Goal: Task Accomplishment & Management: Manage account settings

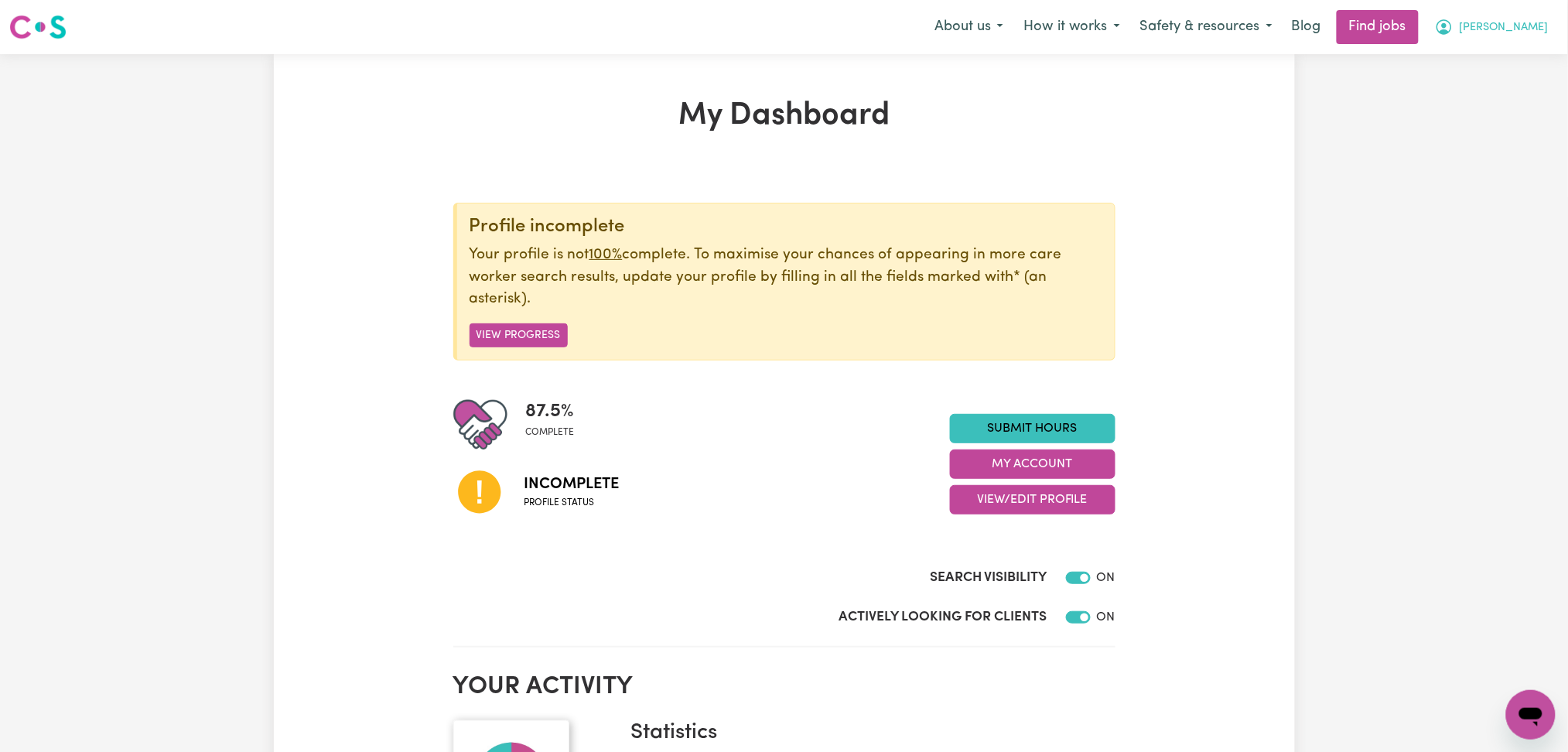
click at [1533, 33] on span "Fiona Lee" at bounding box center [1503, 28] width 89 height 17
click at [1007, 509] on button "View/Edit Profile" at bounding box center [1032, 499] width 165 height 29
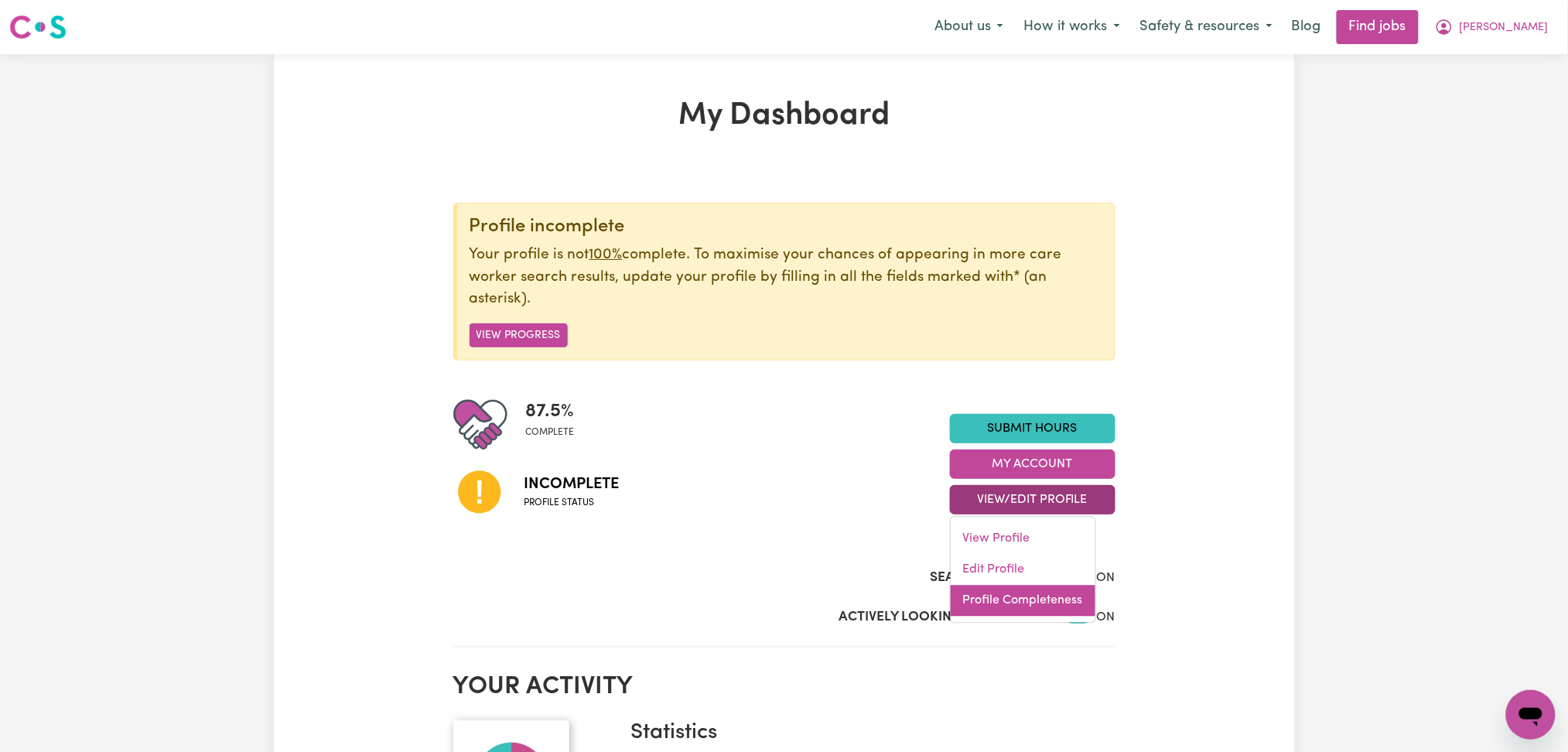
click at [990, 599] on link "Profile Completeness" at bounding box center [1023, 601] width 145 height 31
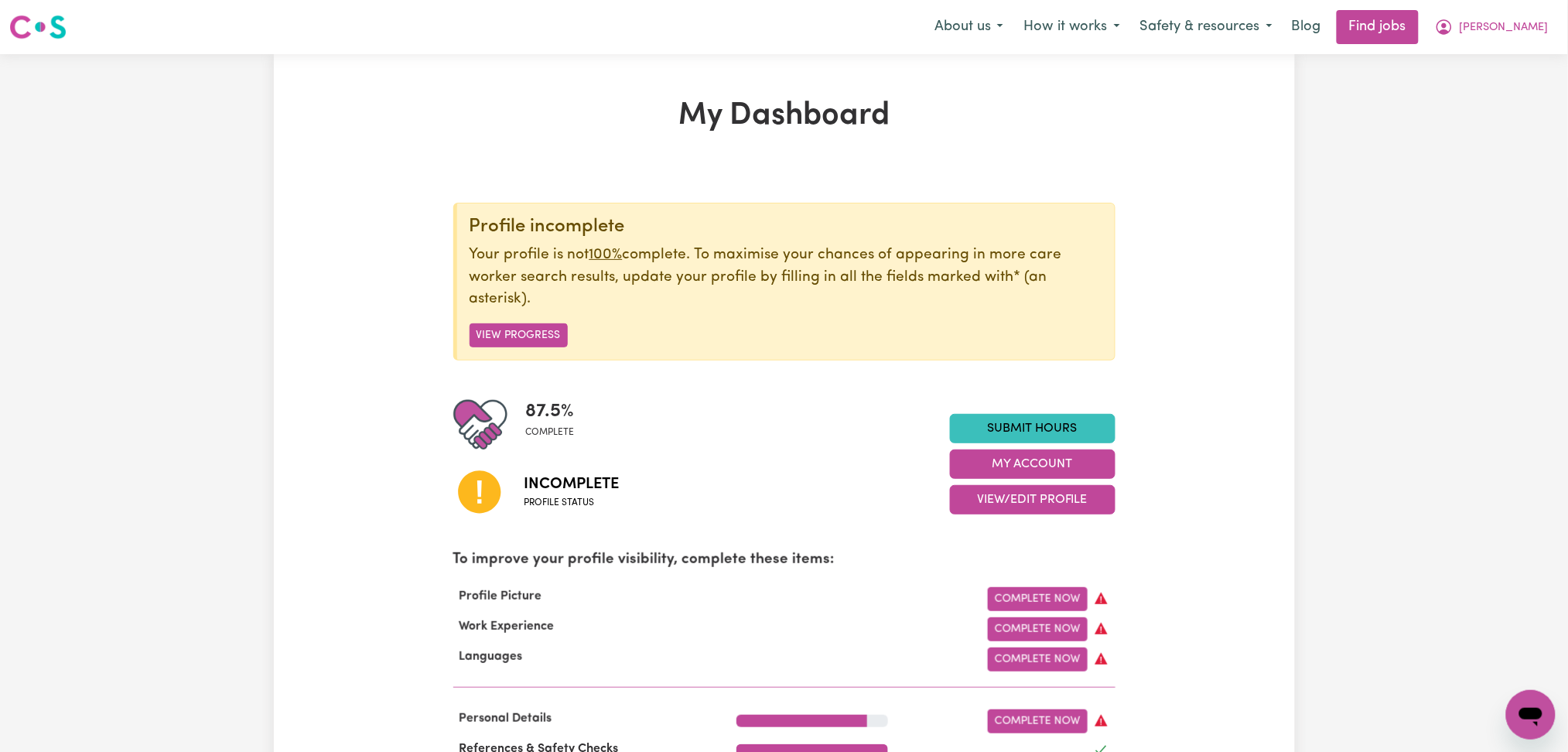
scroll to position [413, 0]
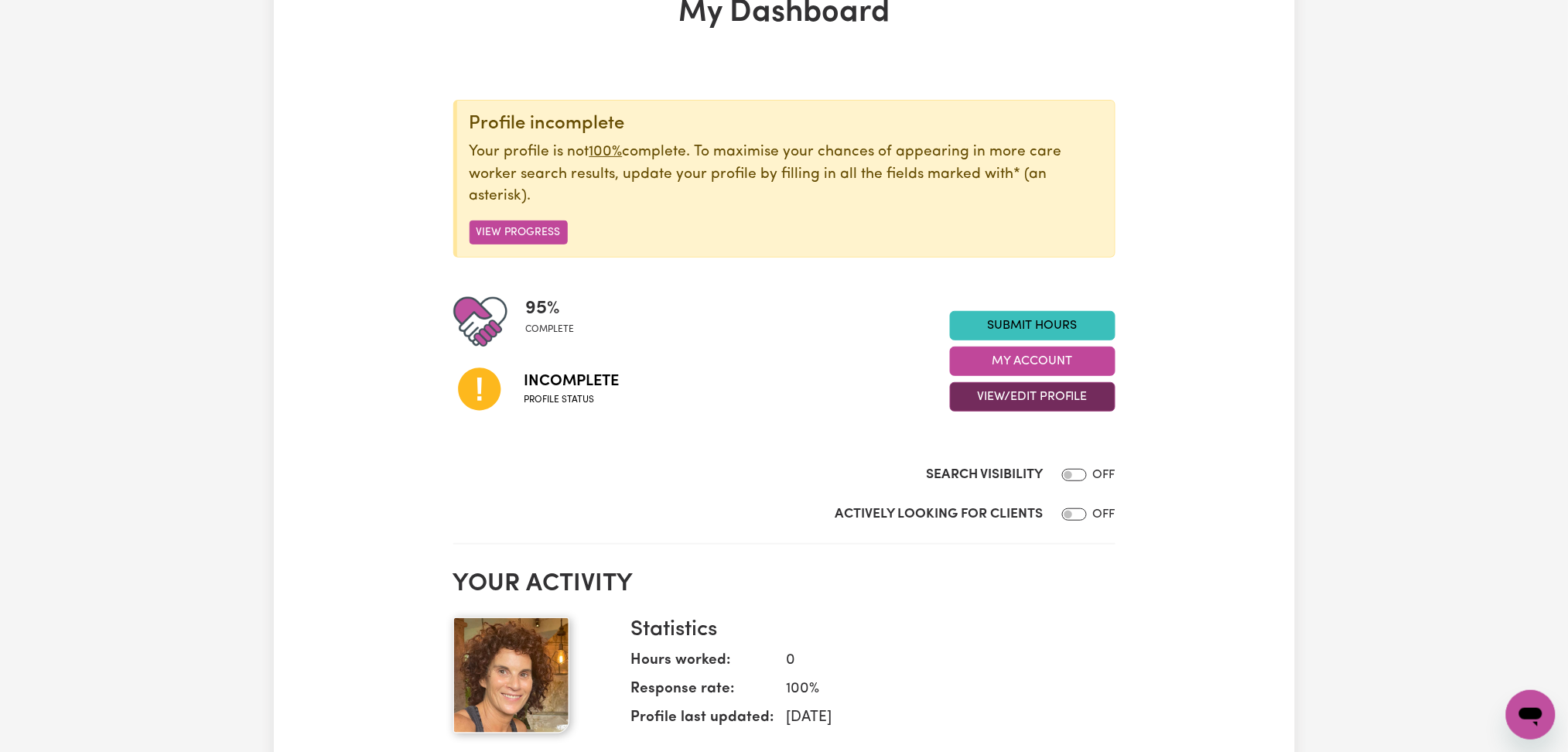
click at [1020, 383] on button "View/Edit Profile" at bounding box center [1032, 397] width 165 height 29
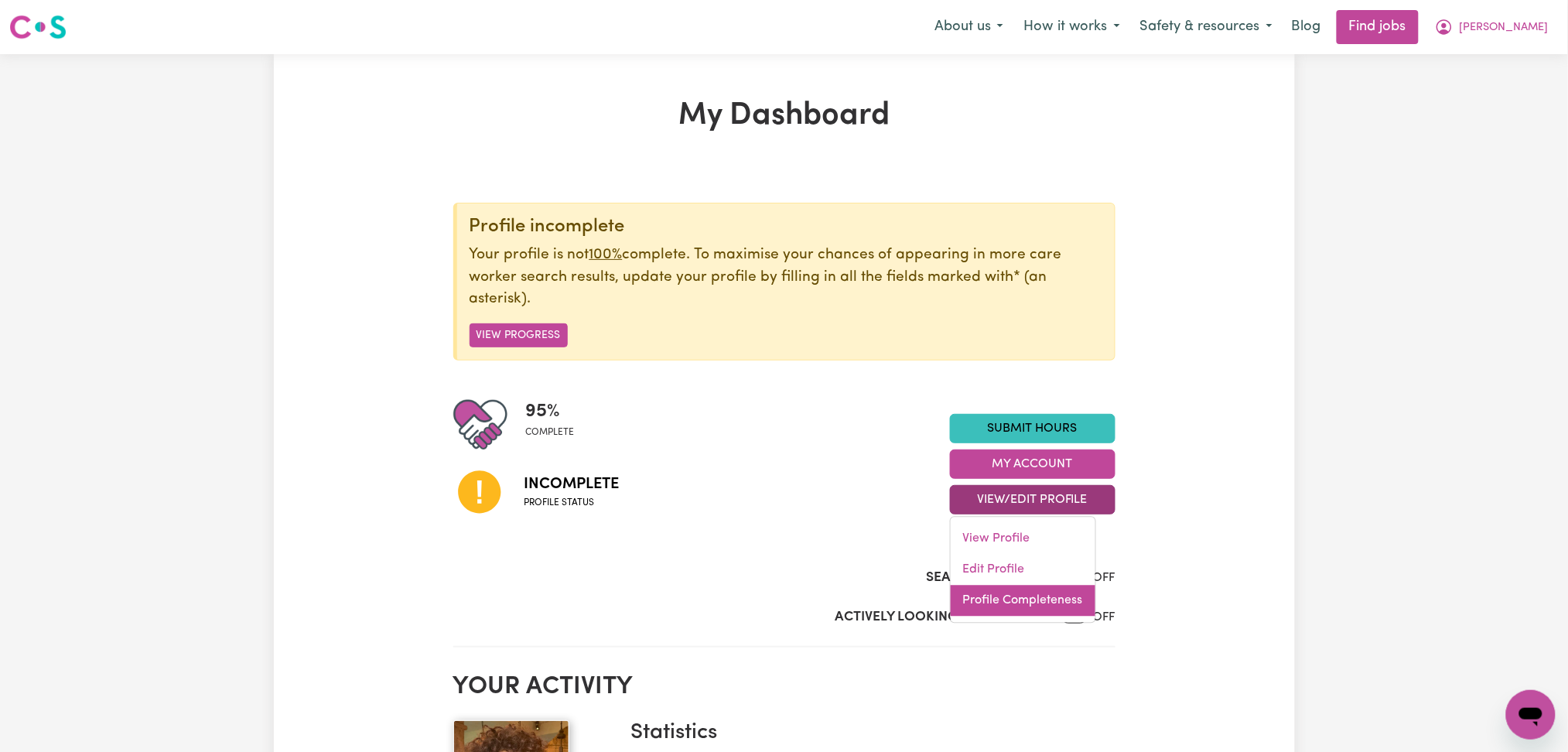
click at [975, 600] on link "Profile Completeness" at bounding box center [1023, 601] width 145 height 31
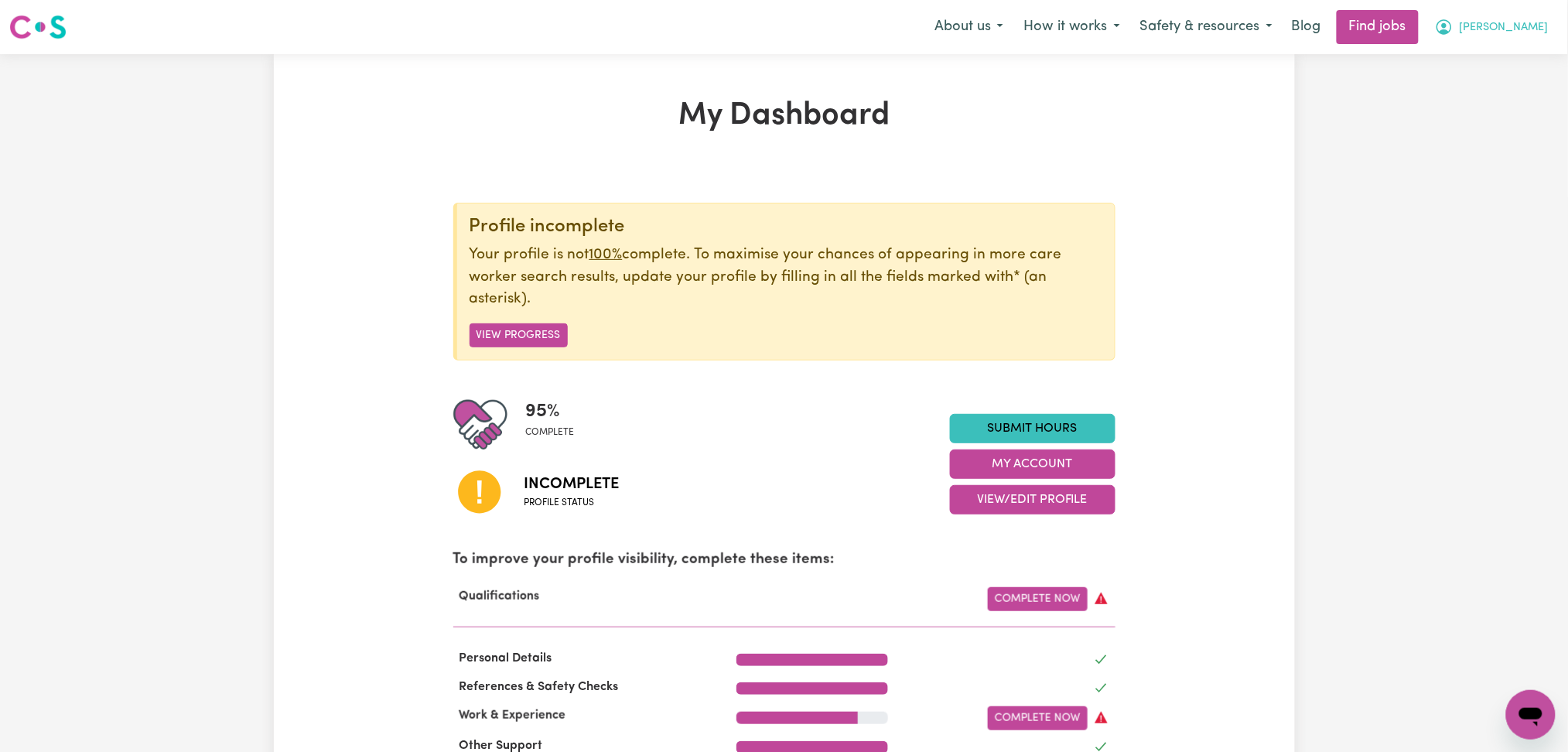
click at [1520, 28] on span "[PERSON_NAME]" at bounding box center [1503, 28] width 89 height 17
click at [1469, 116] on link "Logout" at bounding box center [1497, 118] width 122 height 29
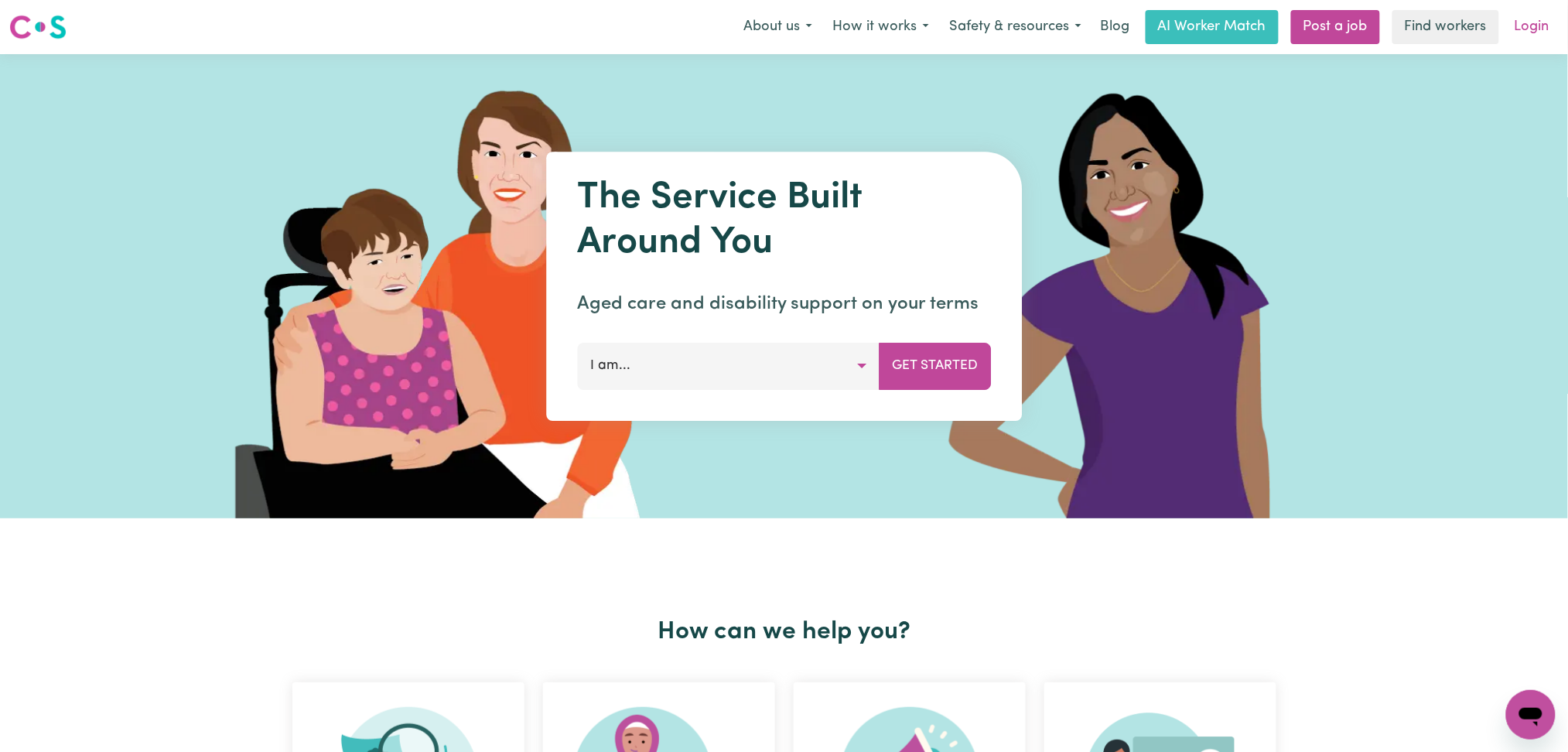
click at [1522, 34] on link "Login" at bounding box center [1531, 27] width 54 height 34
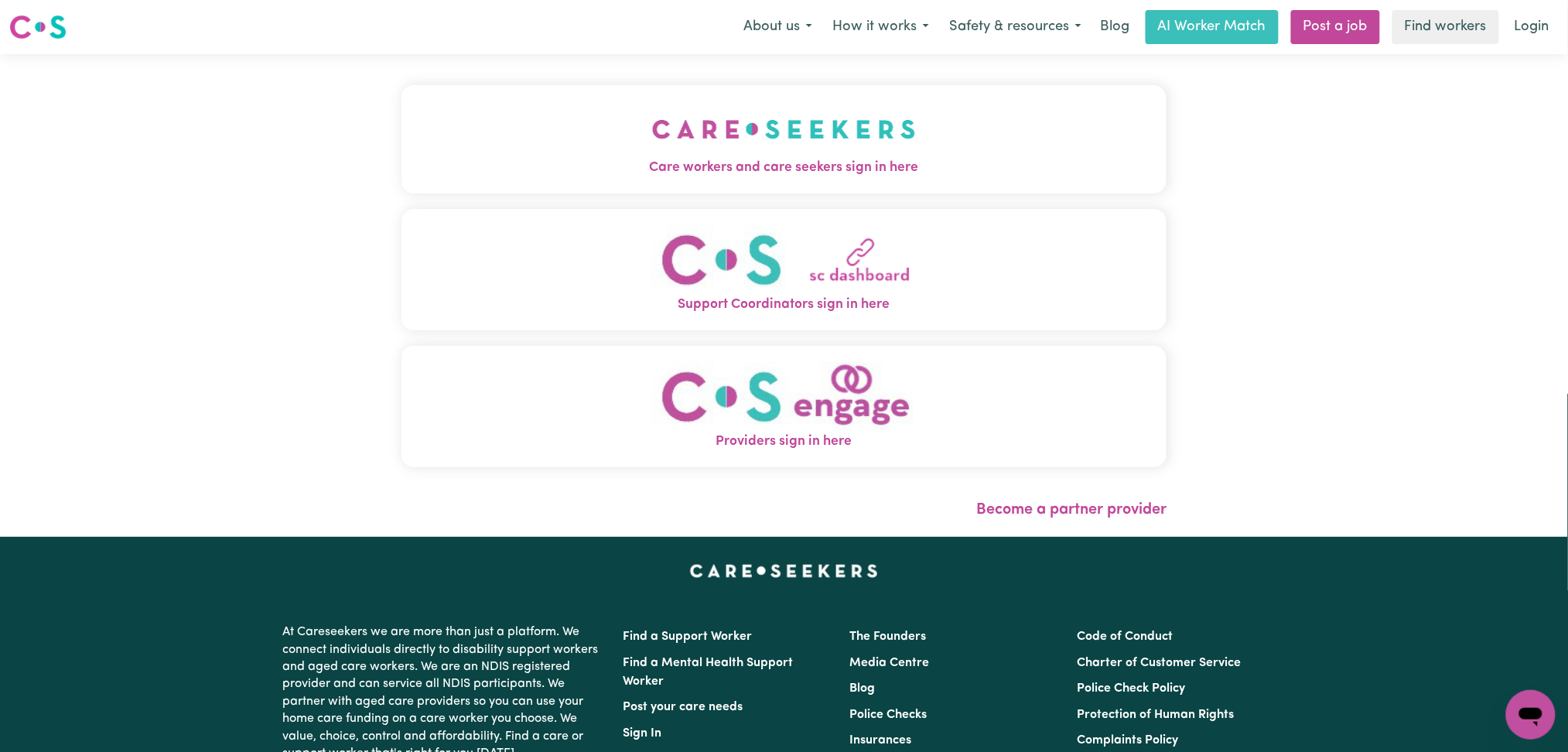
click at [650, 168] on span "Care workers and care seekers sign in here" at bounding box center [784, 167] width 766 height 20
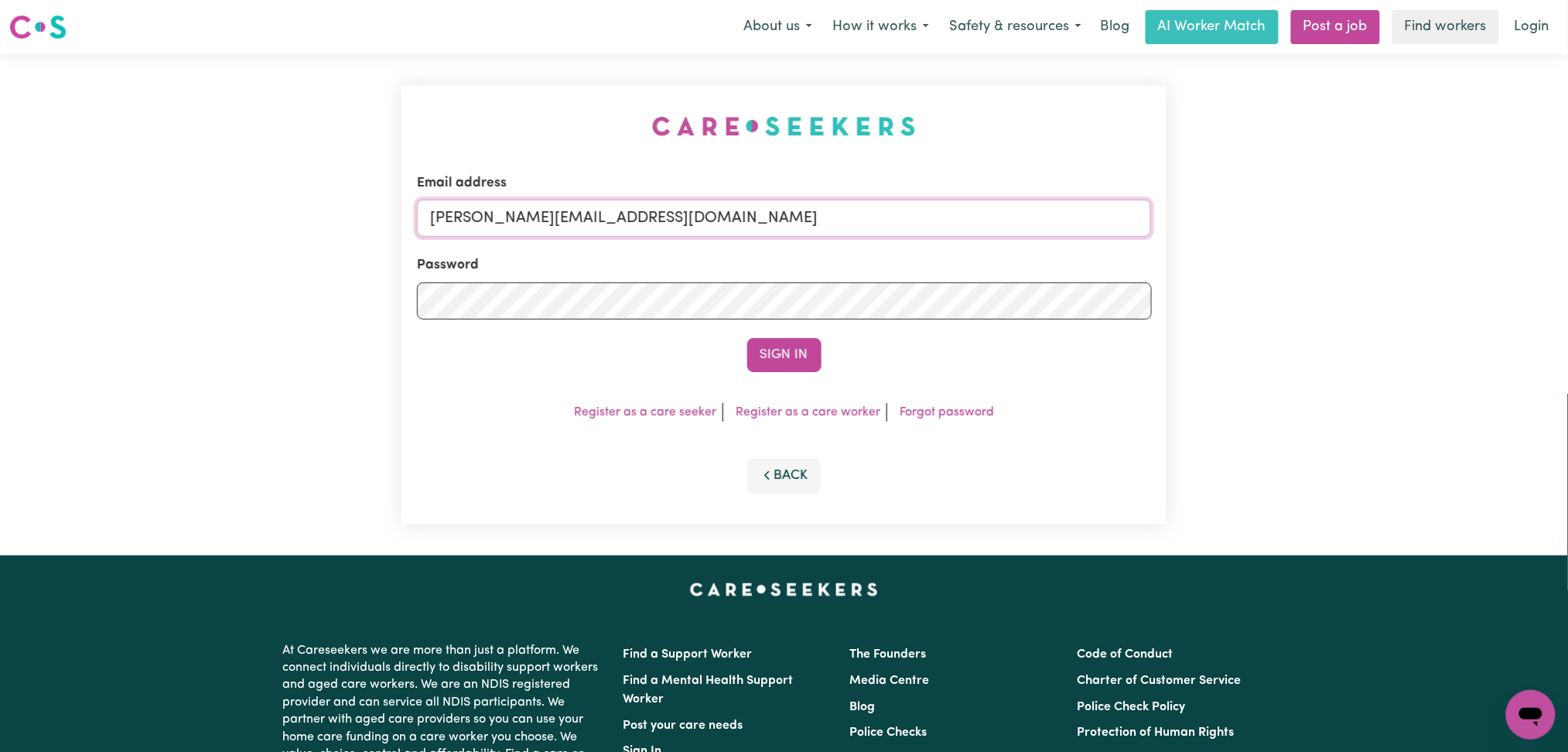
click at [653, 226] on input "[PERSON_NAME][EMAIL_ADDRESS][DOMAIN_NAME]" at bounding box center [784, 218] width 735 height 38
drag, startPoint x: 508, startPoint y: 216, endPoint x: 870, endPoint y: 264, distance: 365.2
click at [912, 238] on form "Email address Superuser~[EMAIL_ADDRESS][DOMAIN_NAME] Password Sign In" at bounding box center [784, 273] width 735 height 199
type input "Superuser~[EMAIL_ADDRESS][DOMAIN_NAME]"
click at [763, 337] on form "Email address Superuser~[EMAIL_ADDRESS][DOMAIN_NAME] Password Sign In" at bounding box center [784, 273] width 735 height 199
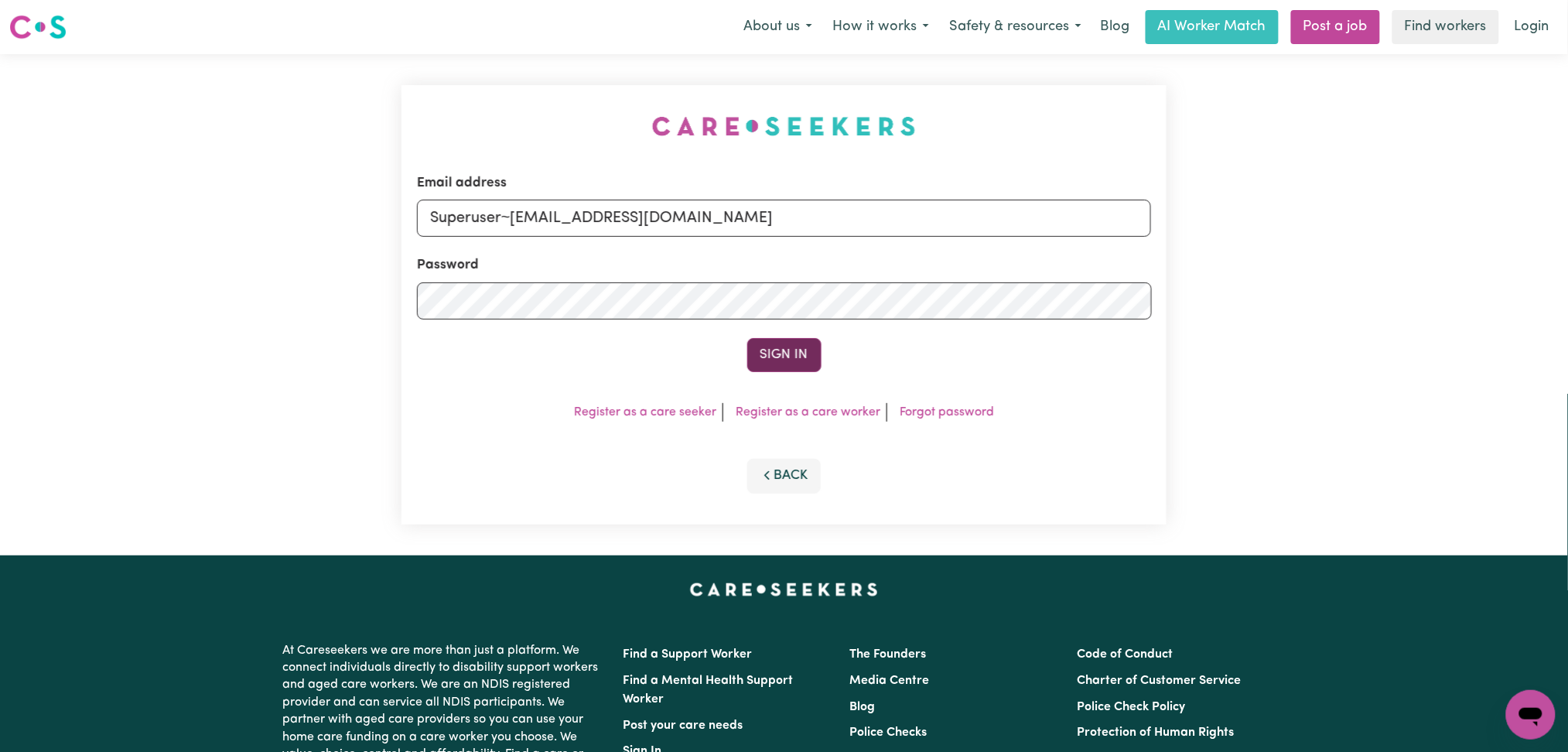
click at [768, 351] on button "Sign In" at bounding box center [784, 355] width 74 height 34
